Goal: Transaction & Acquisition: Obtain resource

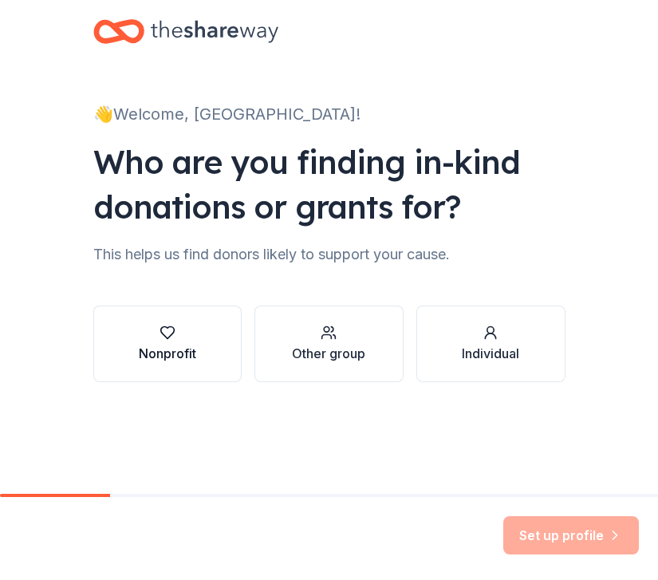
click at [180, 338] on div "button" at bounding box center [167, 333] width 57 height 16
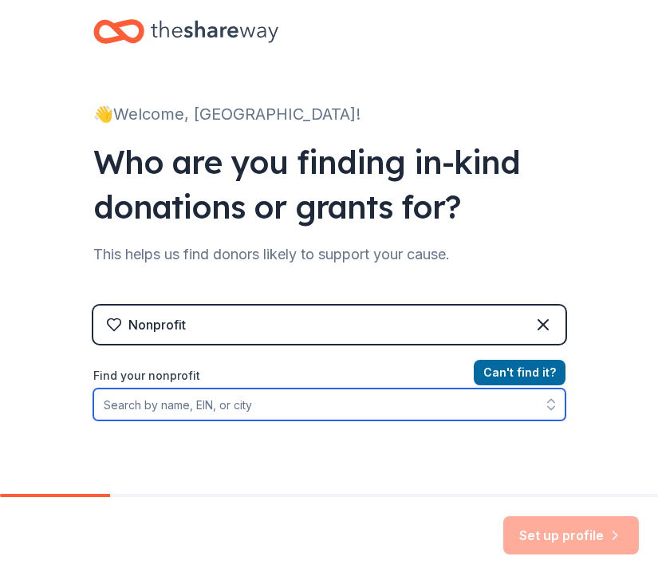
click at [241, 408] on input "Find your nonprofit" at bounding box center [329, 405] width 472 height 32
type input "The Pink Frog Foundation"
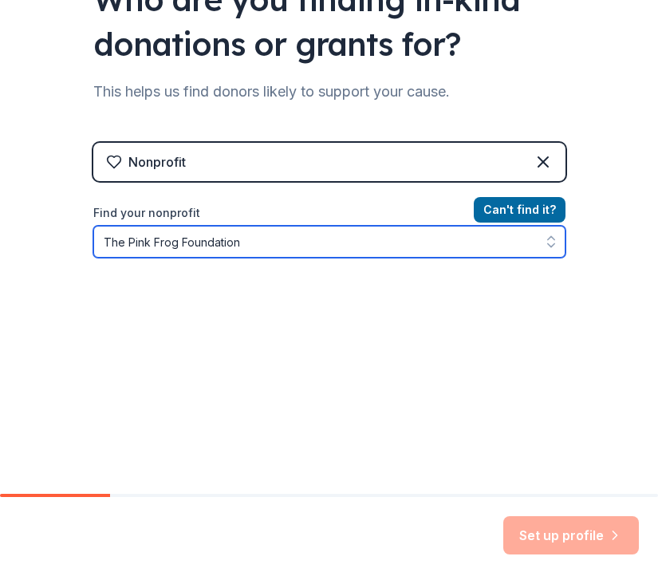
scroll to position [163, 0]
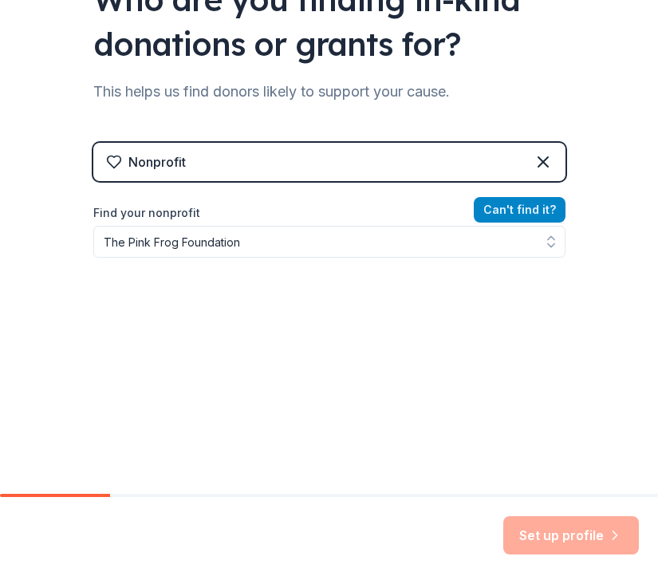
click at [515, 219] on button "Can ' t find it?" at bounding box center [520, 210] width 92 height 26
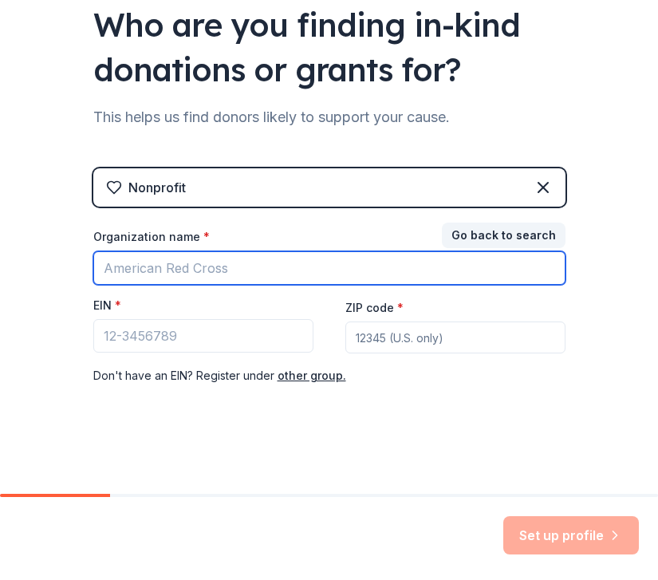
click at [291, 270] on input "Organization name *" at bounding box center [329, 268] width 472 height 34
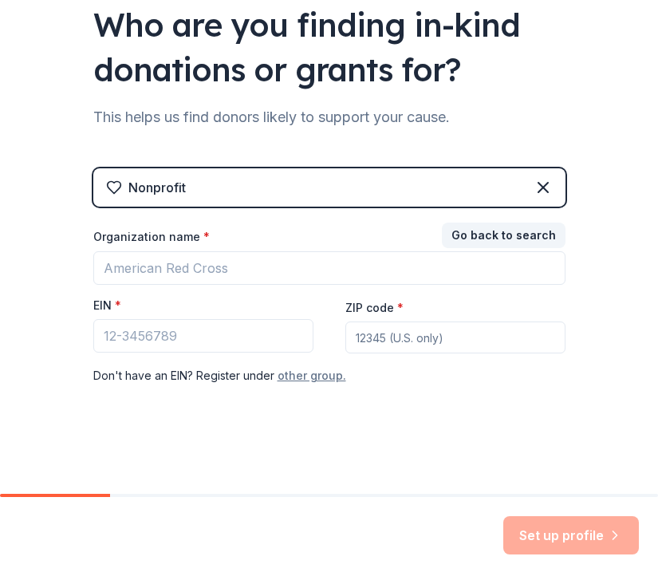
click at [319, 380] on button "other group." at bounding box center [312, 375] width 69 height 19
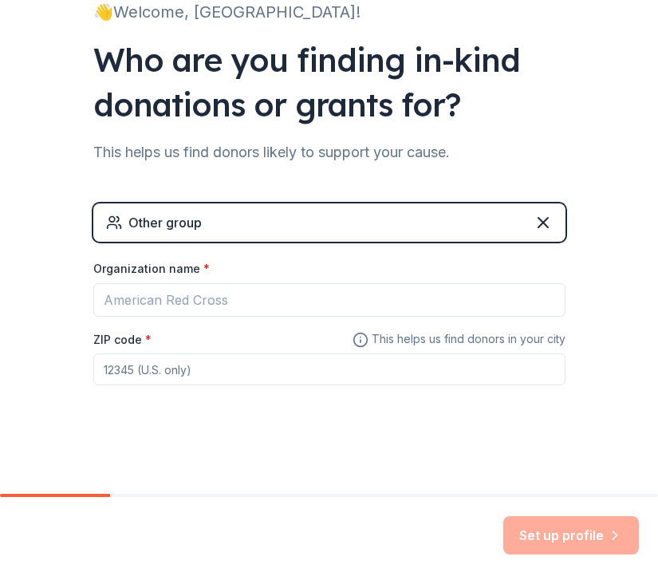
scroll to position [102, 0]
click at [542, 218] on icon at bounding box center [543, 222] width 19 height 19
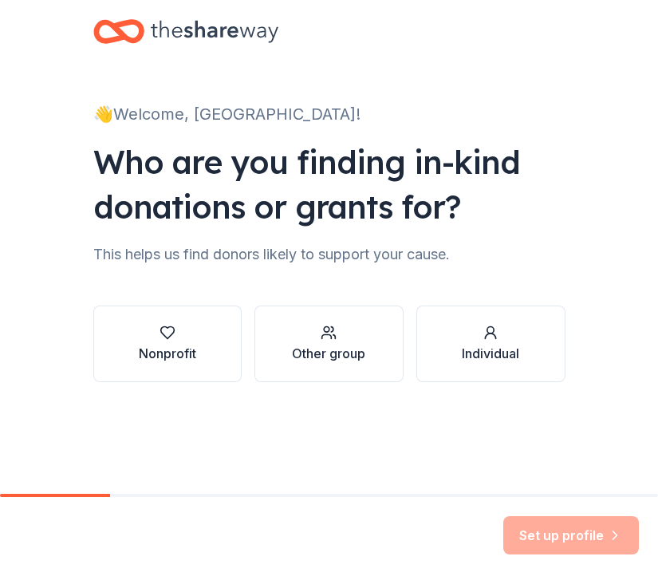
scroll to position [0, 0]
click at [457, 334] on button "Individual" at bounding box center [490, 344] width 149 height 77
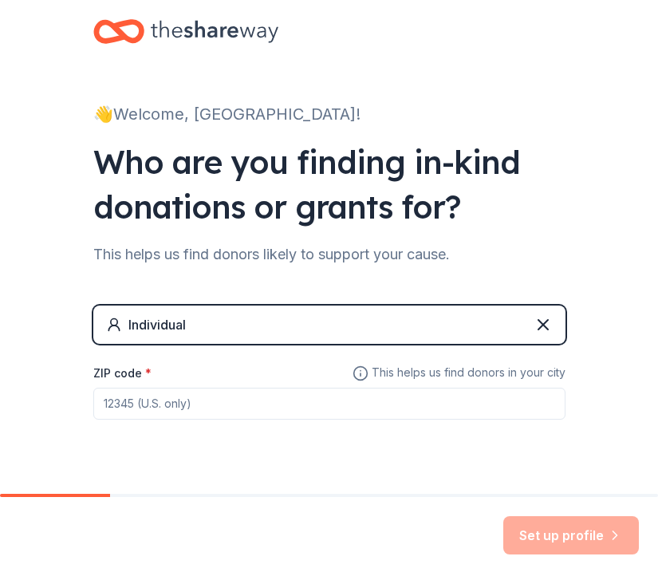
click at [609, 305] on div "👋 Welcome, Janazya! Who are you finding in-kind donations or grants for? This h…" at bounding box center [329, 264] width 658 height 528
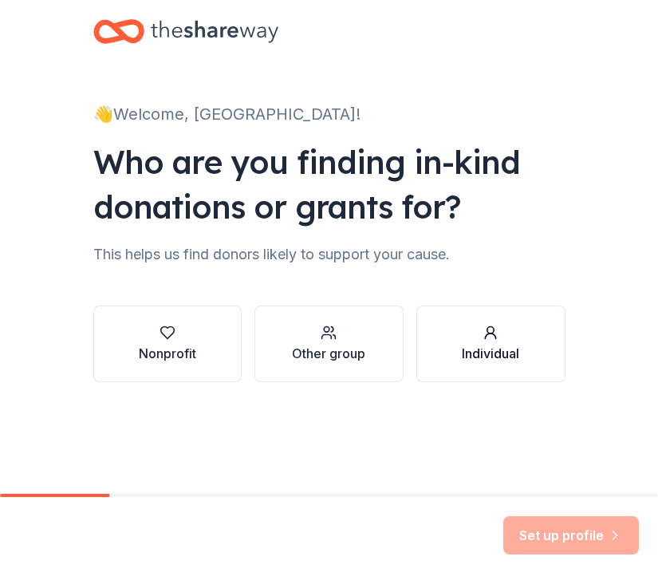
click at [523, 341] on button "Individual" at bounding box center [490, 344] width 149 height 77
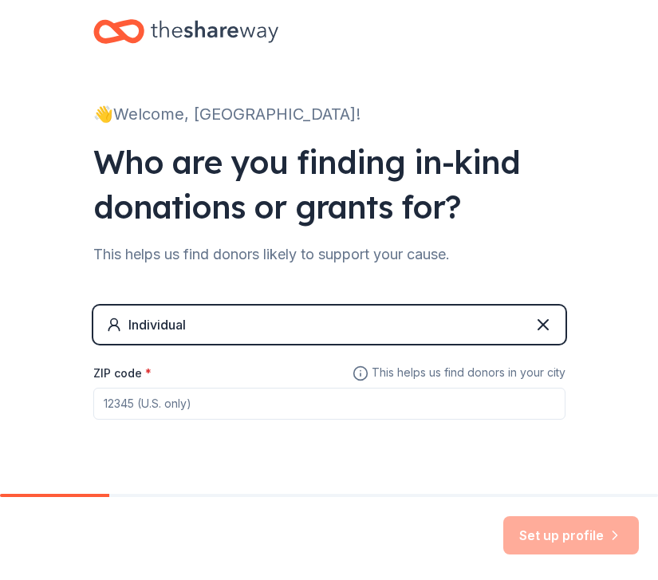
click at [304, 414] on input "ZIP code *" at bounding box center [329, 404] width 472 height 32
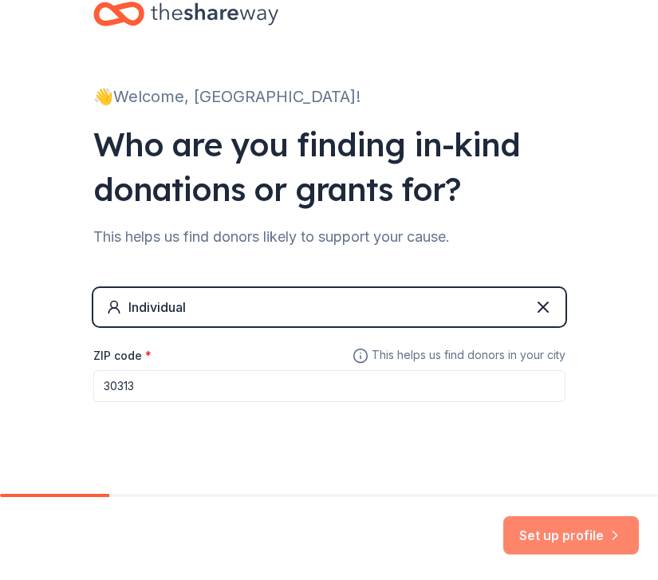
type input "30313"
click at [602, 526] on button "Set up profile" at bounding box center [571, 535] width 136 height 38
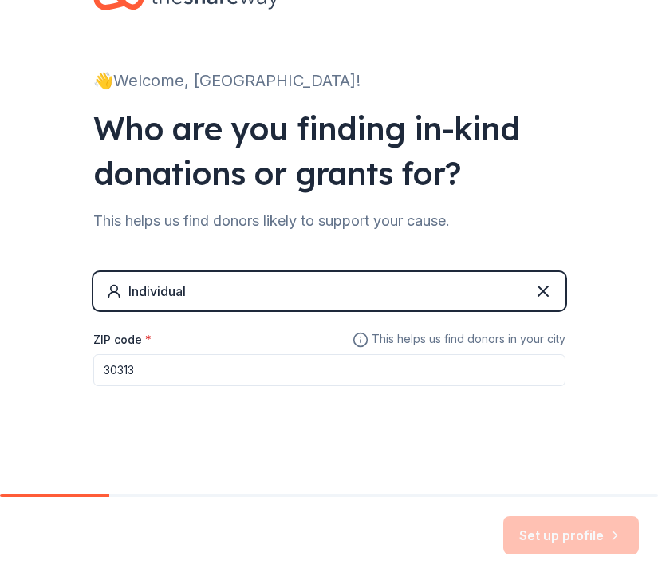
scroll to position [34, 0]
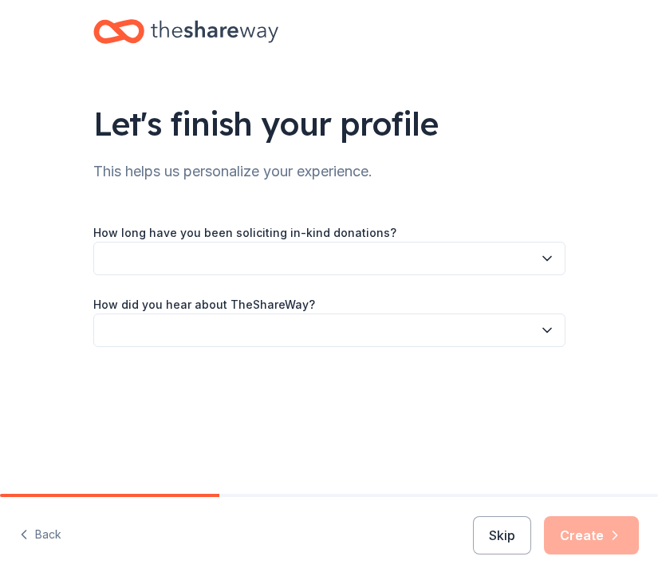
click at [534, 262] on button "button" at bounding box center [329, 259] width 472 height 34
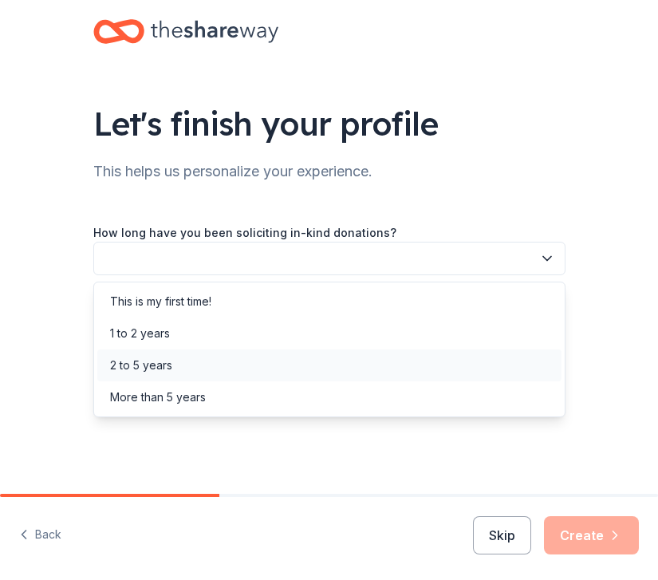
click at [159, 369] on div "2 to 5 years" at bounding box center [141, 365] width 62 height 19
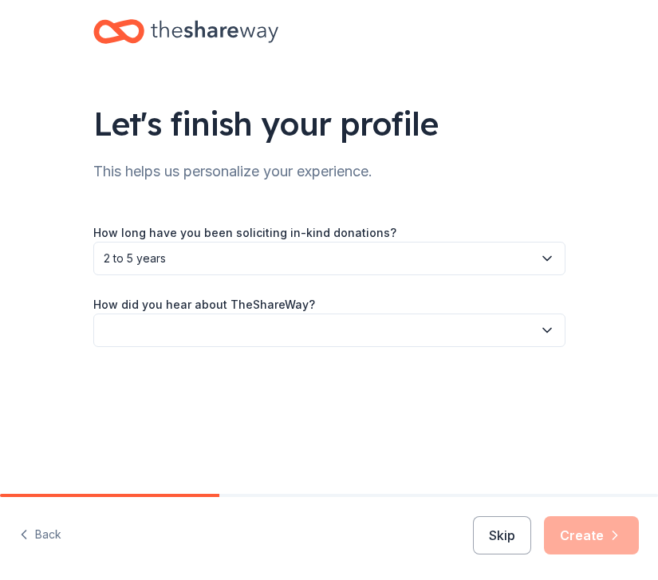
click at [407, 334] on button "button" at bounding box center [329, 331] width 472 height 34
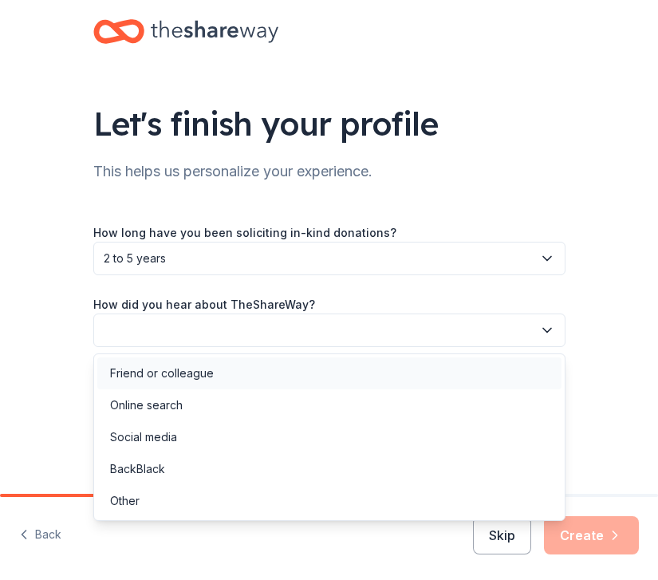
click at [219, 368] on div "Friend or colleague" at bounding box center [329, 373] width 464 height 32
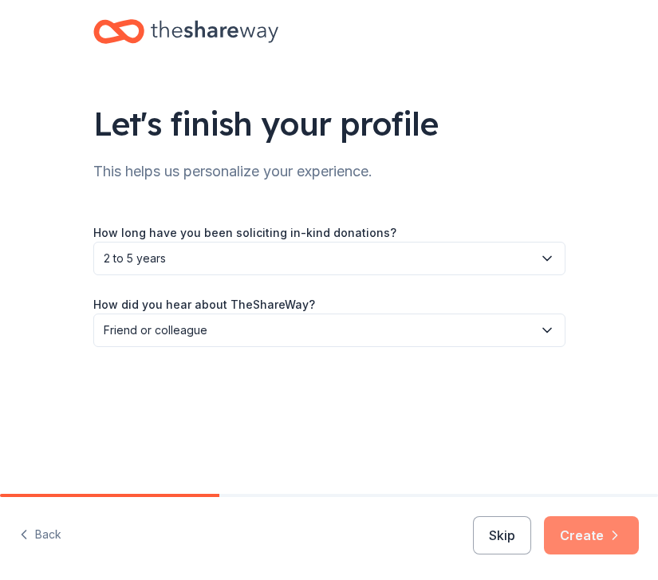
click at [610, 539] on icon "button" at bounding box center [615, 535] width 16 height 16
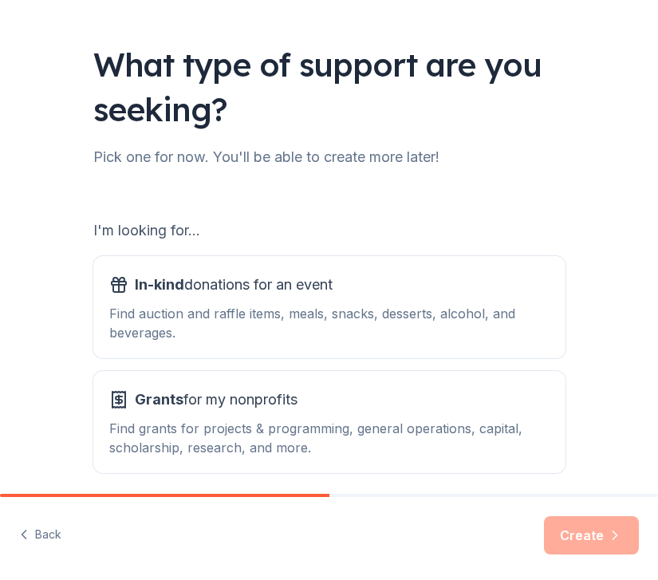
scroll to position [67, 0]
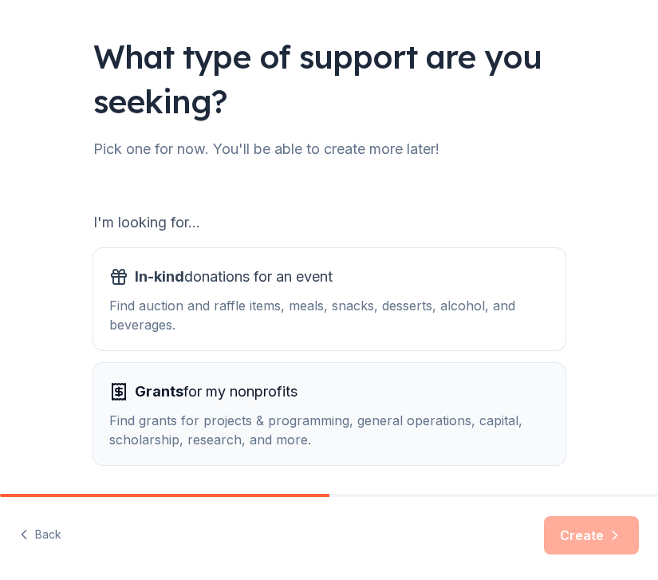
click at [519, 398] on div "Grants for my nonprofits" at bounding box center [329, 392] width 440 height 26
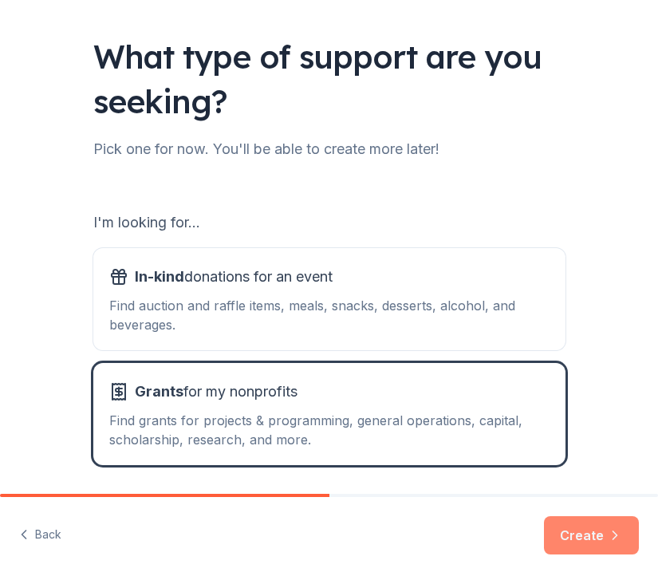
click at [615, 543] on button "Create" at bounding box center [591, 535] width 95 height 38
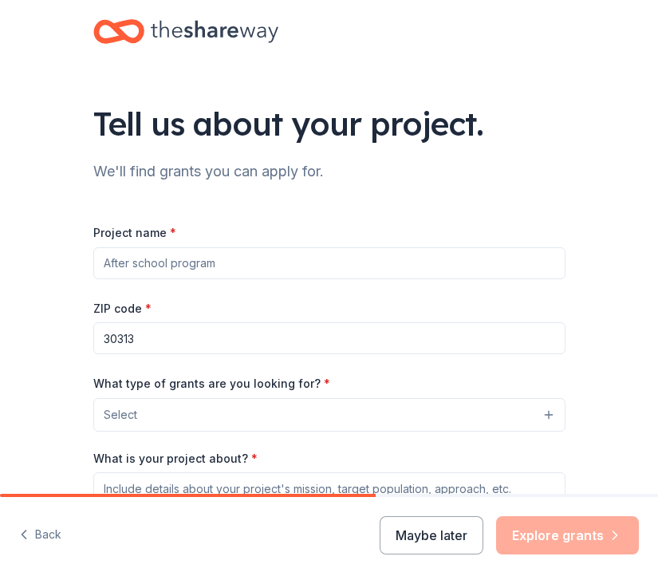
click at [345, 263] on input "Project name *" at bounding box center [329, 263] width 472 height 32
type input "The Pink Frog Foundation: A Night of Poetry, Music, and Dance"
click at [305, 334] on input "30313" at bounding box center [329, 338] width 472 height 32
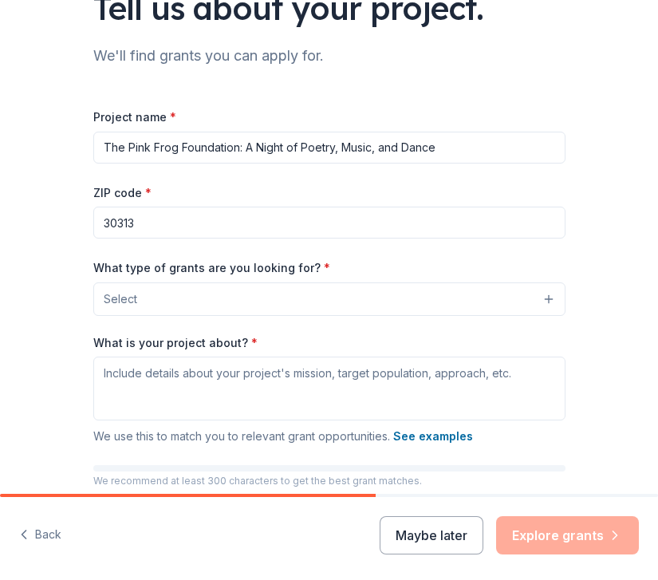
scroll to position [120, 0]
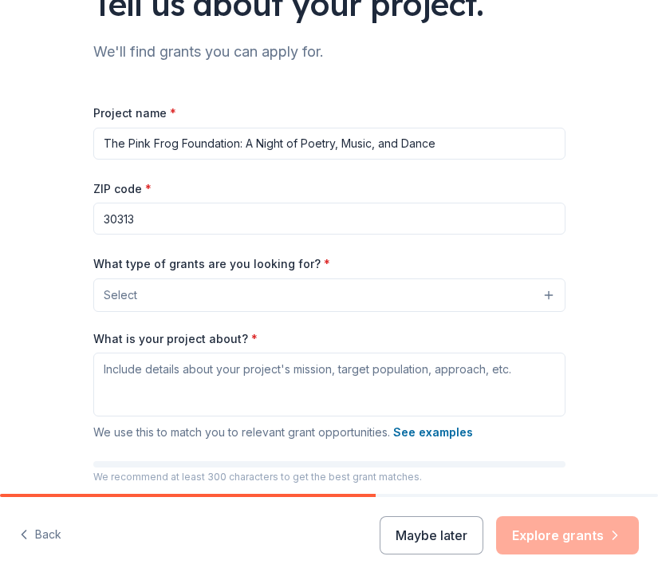
click at [444, 302] on button "Select" at bounding box center [329, 295] width 472 height 34
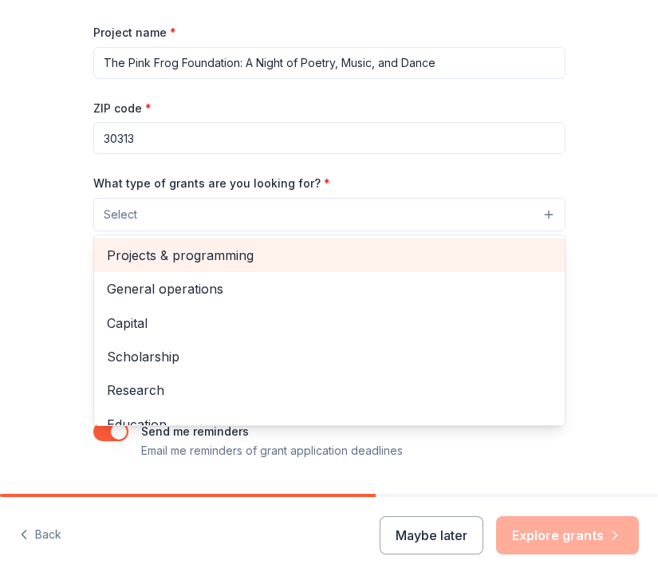
scroll to position [0, 0]
click at [334, 292] on span "General operations" at bounding box center [329, 288] width 445 height 21
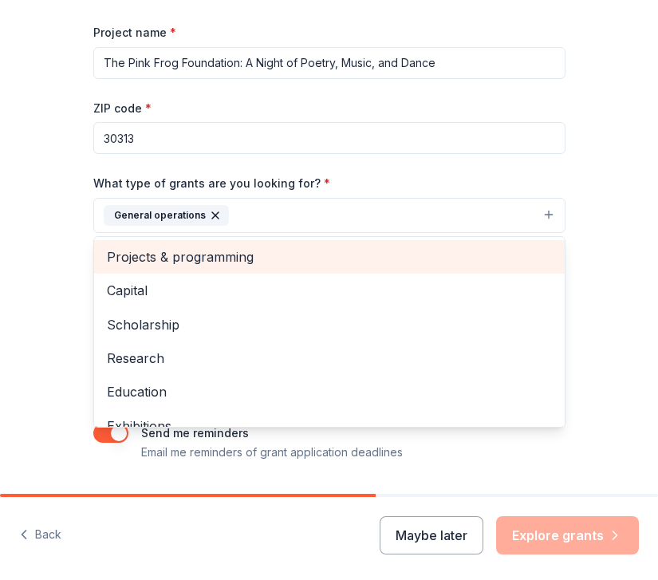
click at [387, 263] on span "Projects & programming" at bounding box center [329, 257] width 445 height 21
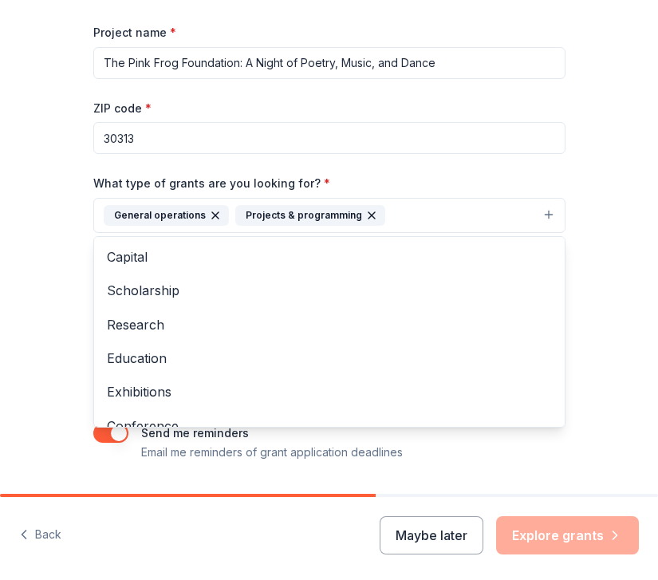
click at [161, 327] on span "Research" at bounding box center [329, 324] width 445 height 21
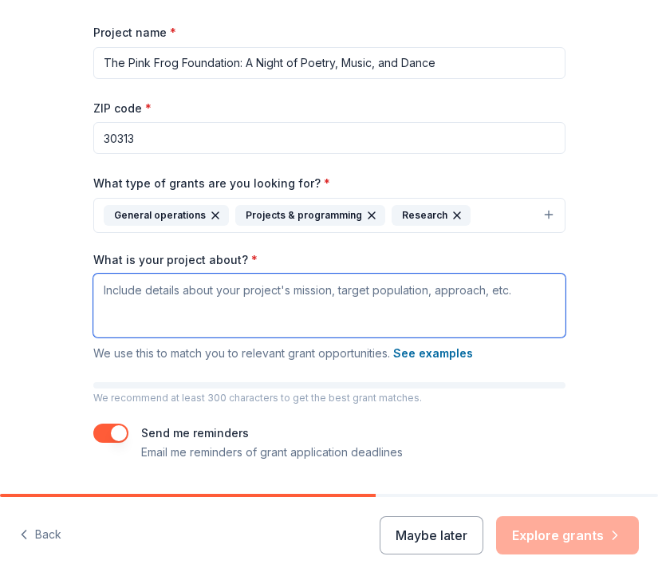
click at [166, 285] on textarea "What is your project about? *" at bounding box center [329, 306] width 472 height 64
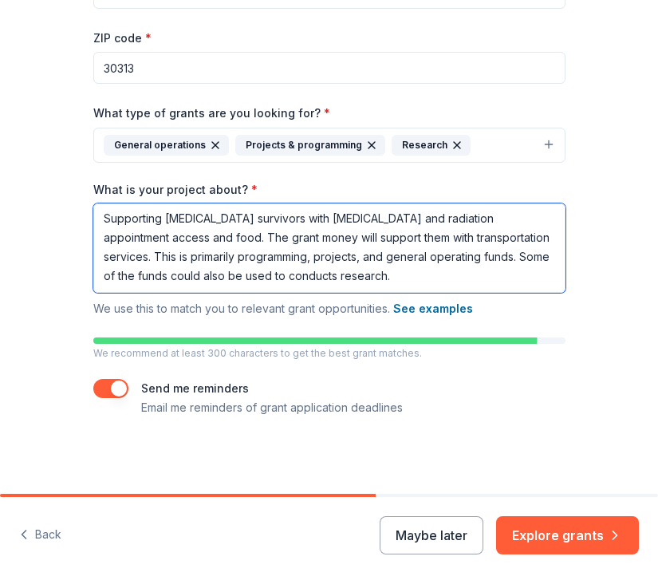
scroll to position [271, 0]
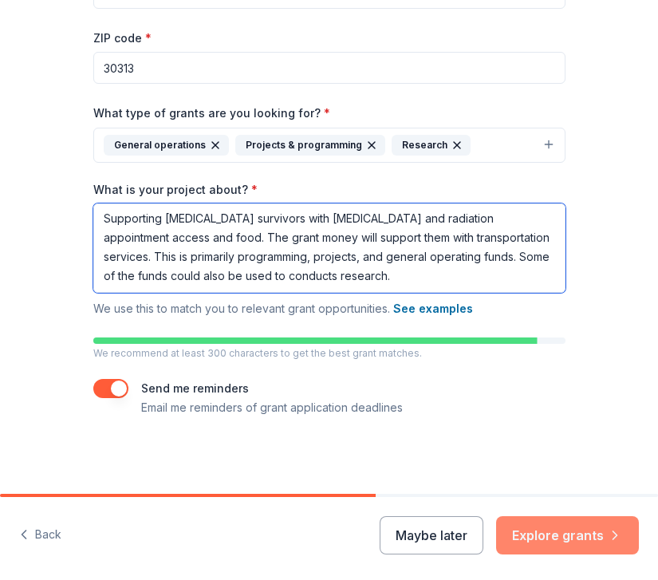
type textarea "Supporting Breast cancer survivors with chemo and radiation appointment access …"
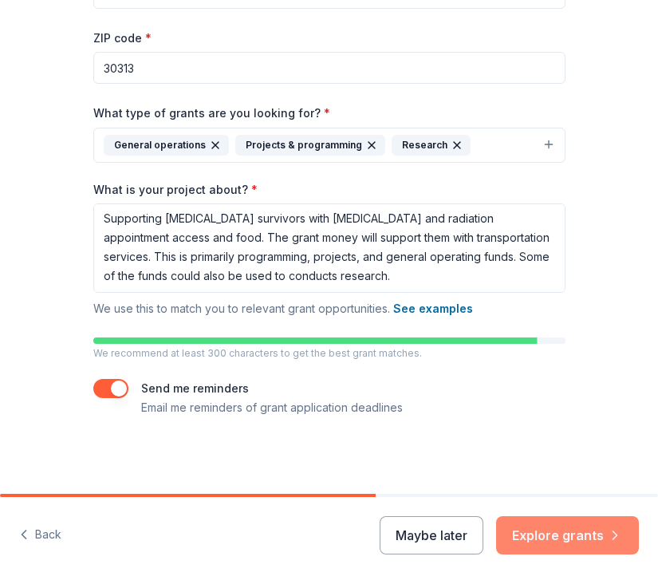
click at [572, 535] on button "Explore grants" at bounding box center [567, 535] width 143 height 38
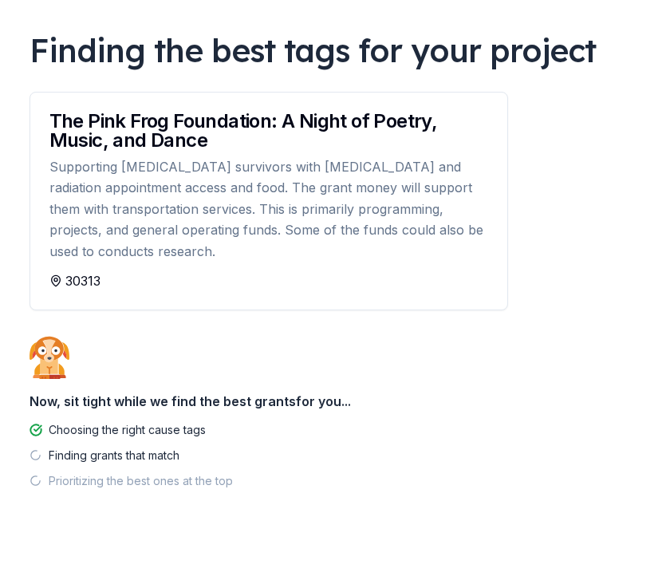
scroll to position [69, 0]
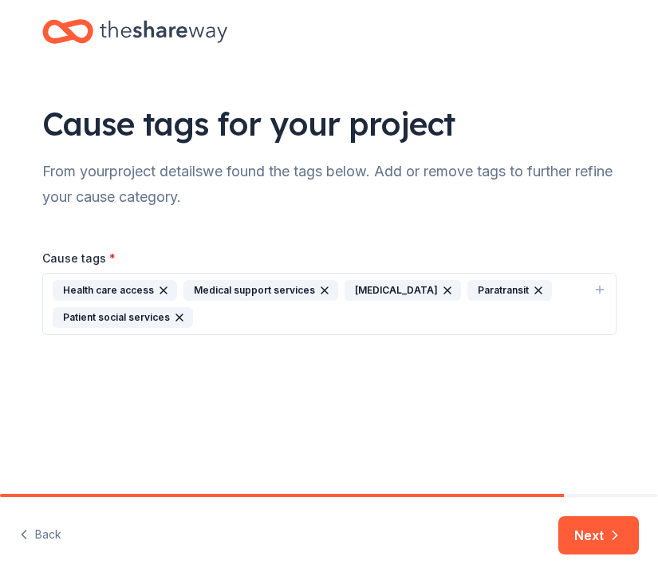
click at [312, 334] on button "Health care access Medical support services Breast cancer Paratransit Patient s…" at bounding box center [329, 304] width 574 height 62
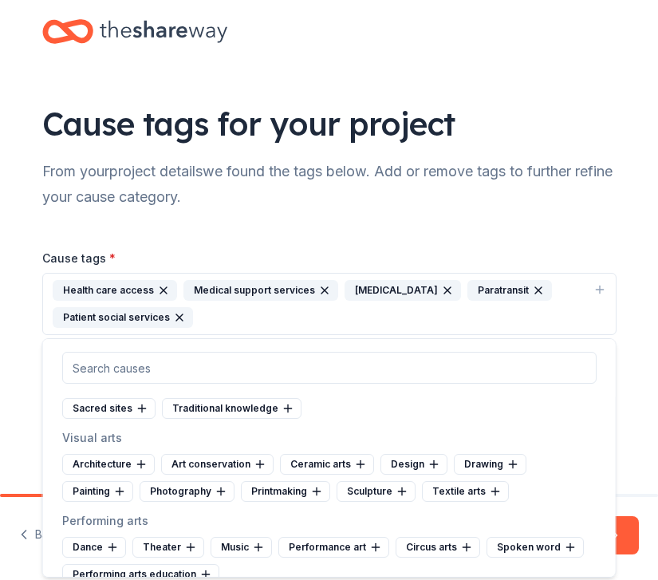
scroll to position [181, 0]
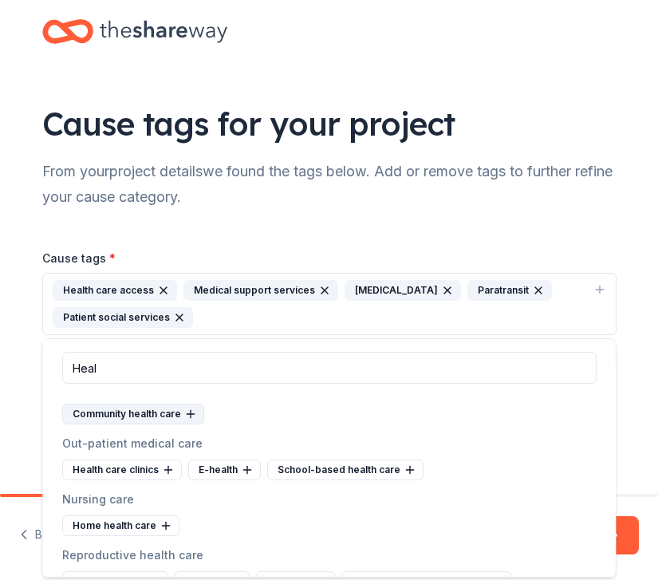
type input "Heal"
click at [119, 416] on div "Community health care" at bounding box center [133, 414] width 142 height 21
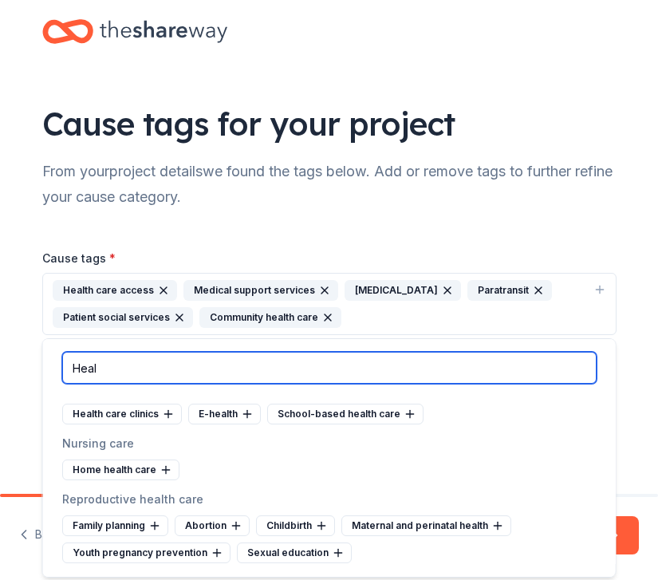
click at [336, 359] on input "Heal" at bounding box center [329, 368] width 535 height 32
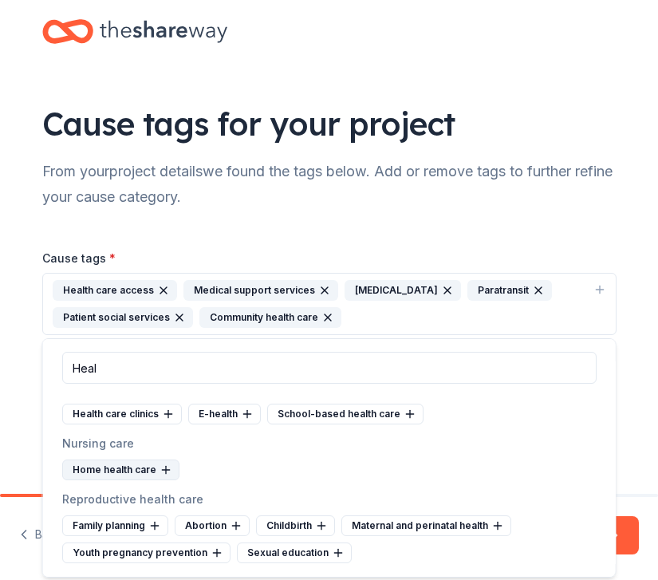
click at [126, 472] on div "Home health care" at bounding box center [120, 470] width 117 height 21
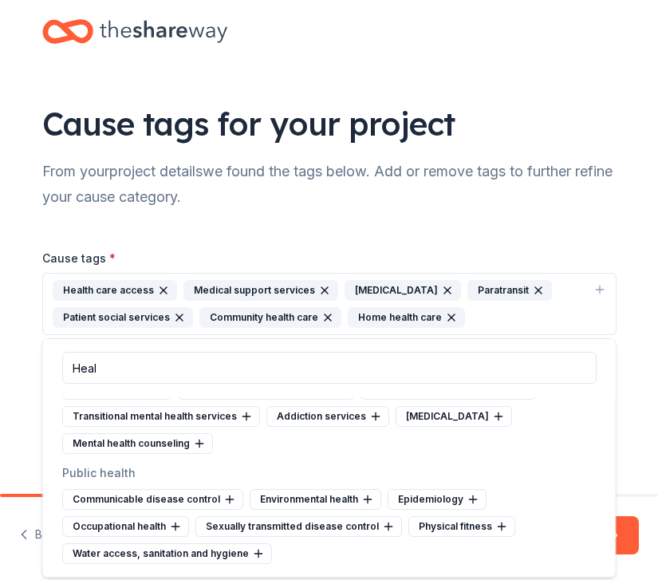
scroll to position [345, 0]
click at [625, 442] on div "Cause tags for your project From your project details we found the tags below. …" at bounding box center [329, 247] width 658 height 494
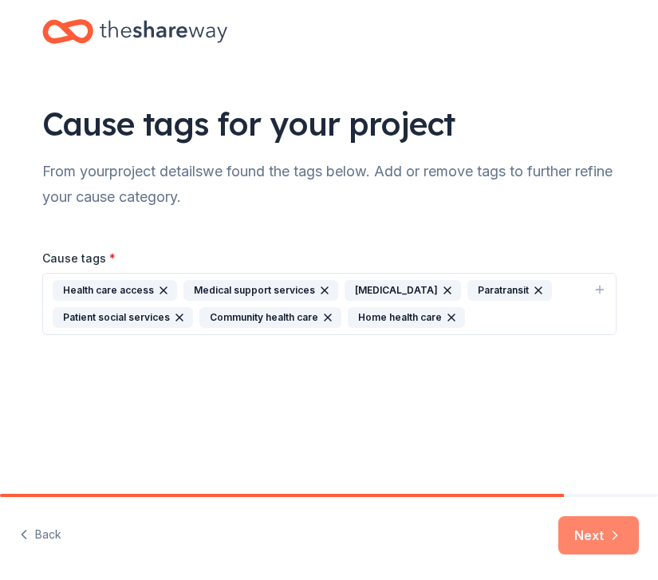
click at [607, 535] on icon "button" at bounding box center [615, 535] width 16 height 16
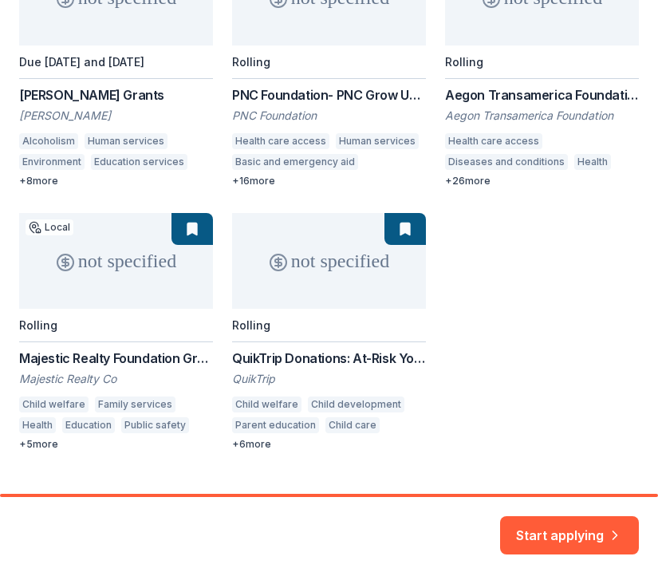
scroll to position [330, 0]
click at [338, 352] on div "not specified Due 11/1 and 2/1/26 Brown-Forman Grants Brown-Forman Alcoholism H…" at bounding box center [329, 200] width 620 height 501
click at [323, 272] on div "not specified Due 11/1 and 2/1/26 Brown-Forman Grants Brown-Forman Alcoholism H…" at bounding box center [329, 200] width 620 height 501
click at [340, 245] on div "not specified Due 11/1 and 2/1/26 Brown-Forman Grants Brown-Forman Alcoholism H…" at bounding box center [329, 200] width 620 height 501
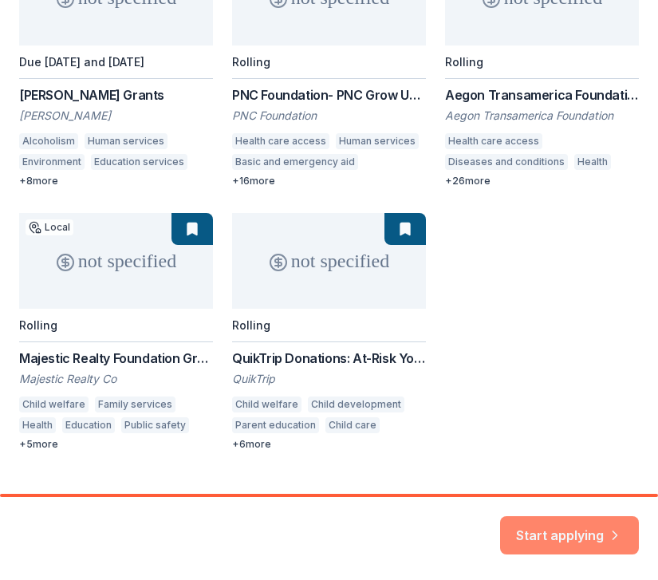
click at [601, 539] on button "Start applying" at bounding box center [569, 526] width 139 height 38
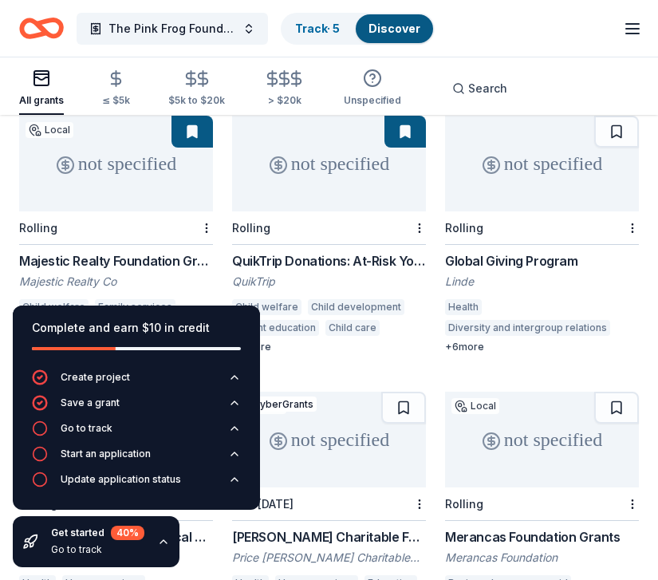
scroll to position [475, 0]
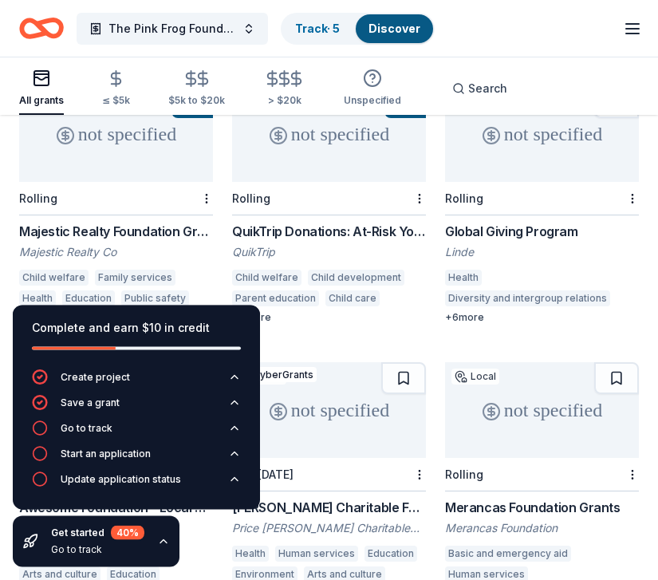
click at [310, 223] on div "QuikTrip Donations: At-Risk Youth and Early Childhood Education" at bounding box center [329, 232] width 194 height 19
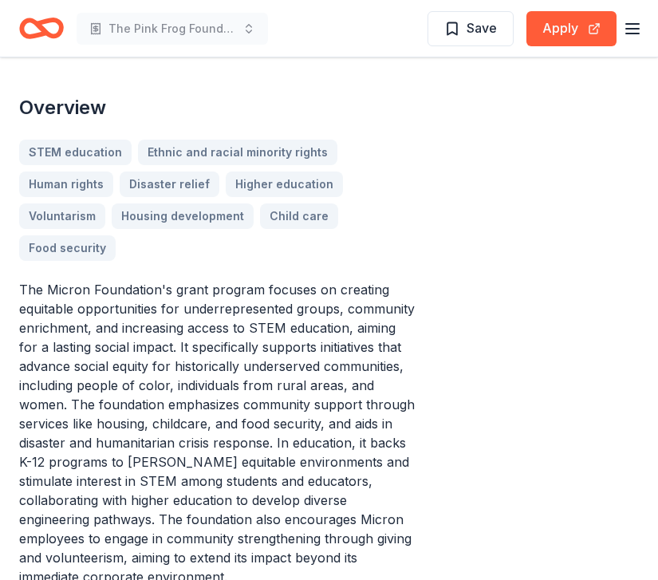
scroll to position [496, 0]
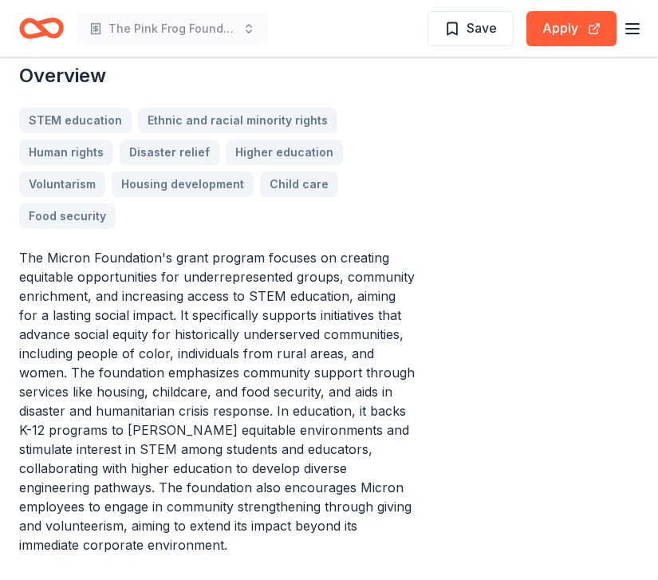
click at [164, 316] on p "The Micron Foundation's grant program focuses on creating equitable opportuniti…" at bounding box center [217, 401] width 397 height 306
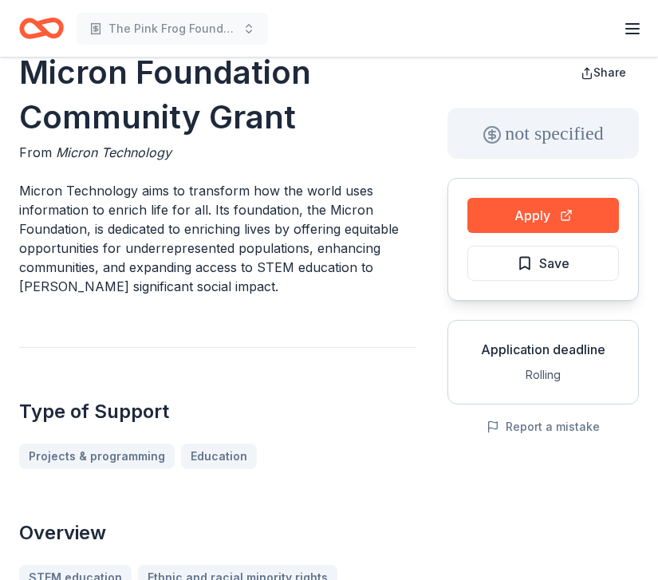
scroll to position [0, 0]
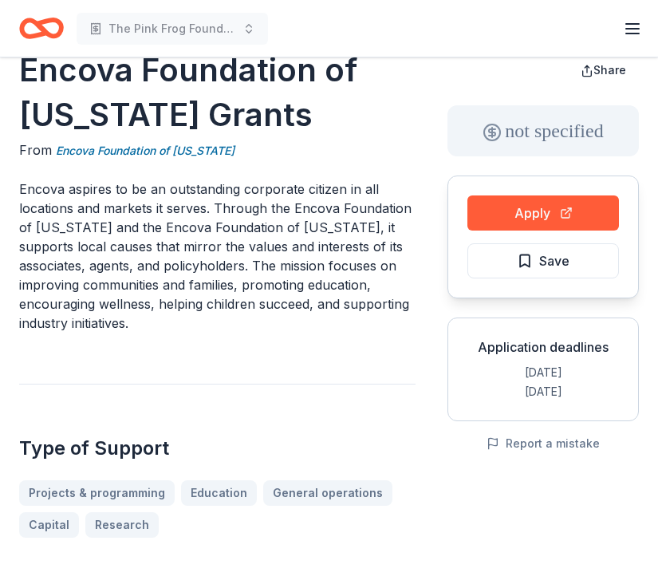
scroll to position [53, 0]
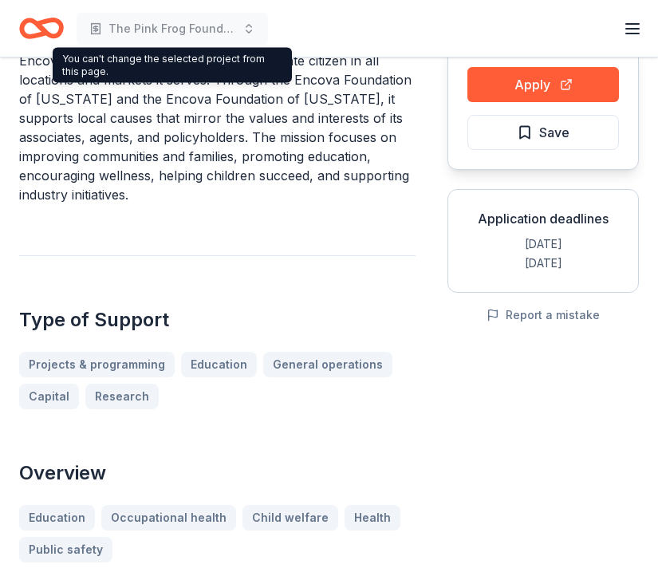
scroll to position [221, 0]
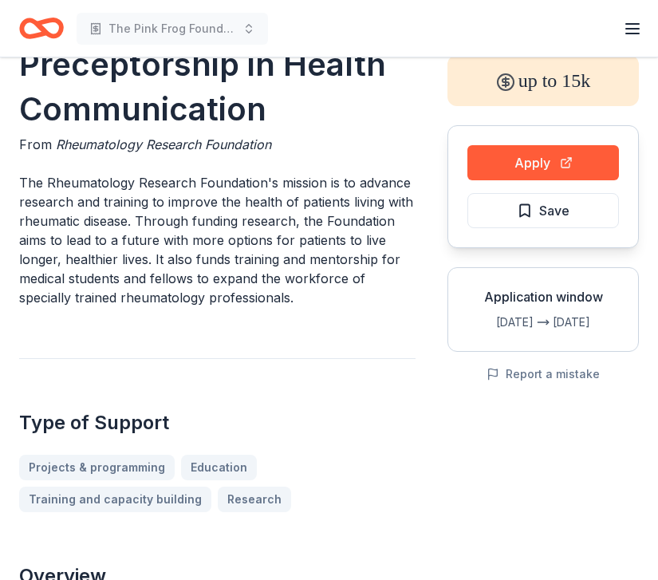
scroll to position [103, 0]
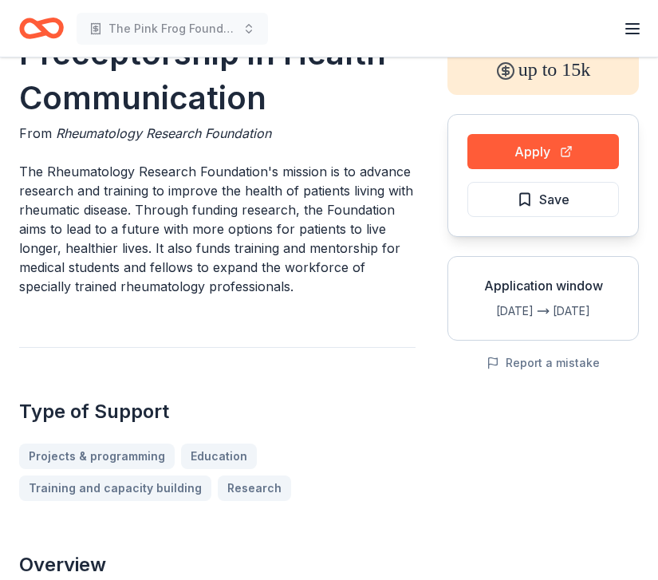
click at [49, 215] on p "The Rheumatology Research Foundation's mission is to advance research and train…" at bounding box center [217, 229] width 397 height 134
click at [40, 205] on p "The Rheumatology Research Foundation's mission is to advance research and train…" at bounding box center [217, 229] width 397 height 134
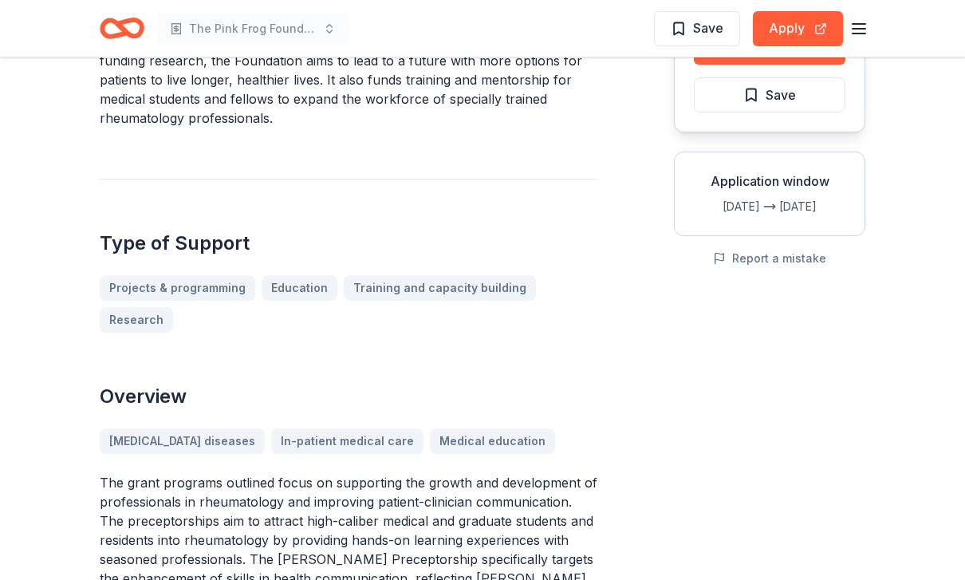
scroll to position [0, 0]
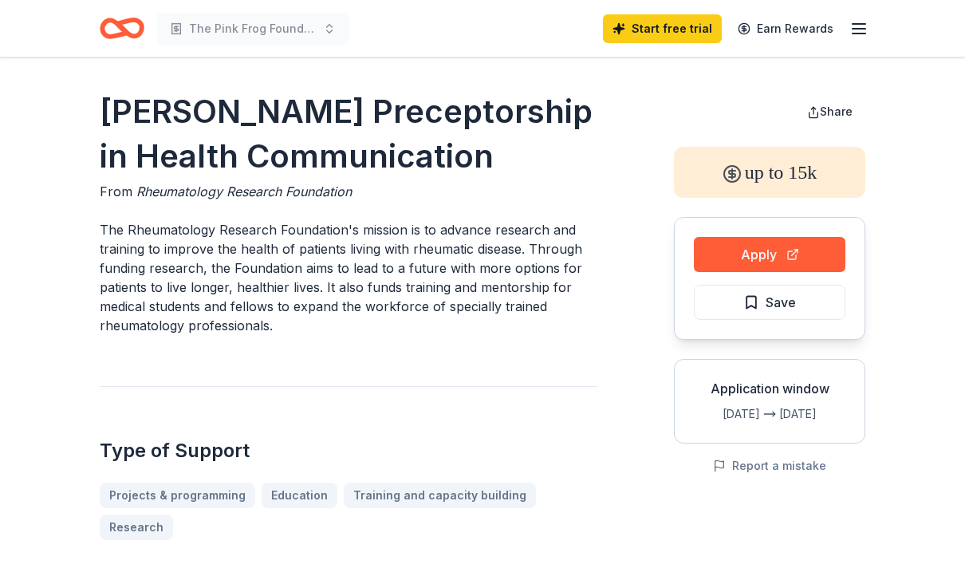
click at [290, 8] on div "The Pink Frog Foundation: A Night of Poetry, Music, and Dance Start free trial …" at bounding box center [482, 28] width 817 height 57
click at [657, 27] on icon "button" at bounding box center [859, 28] width 19 height 19
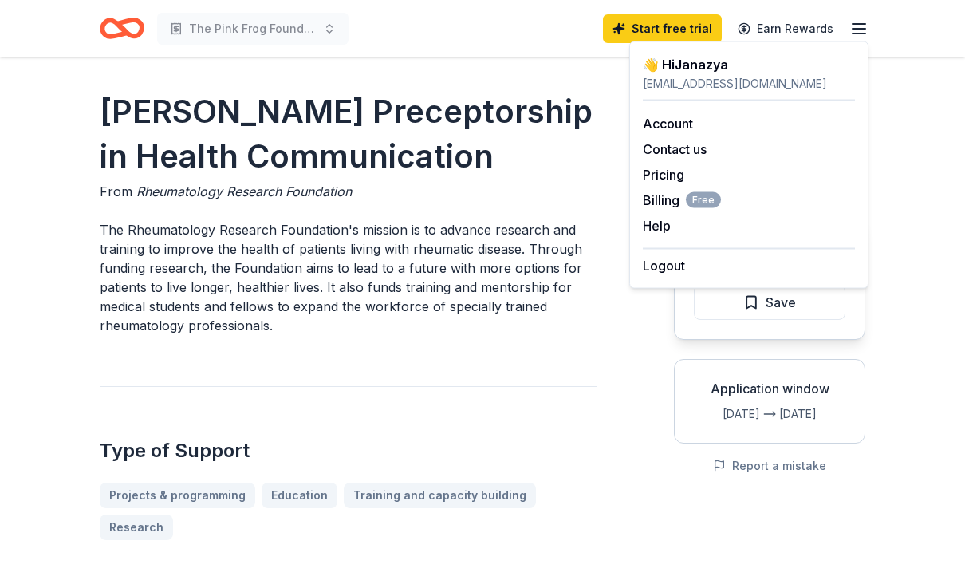
click at [543, 179] on h1 "[PERSON_NAME] Preceptorship in Health Communication" at bounding box center [349, 133] width 498 height 89
